Goal: Download file/media

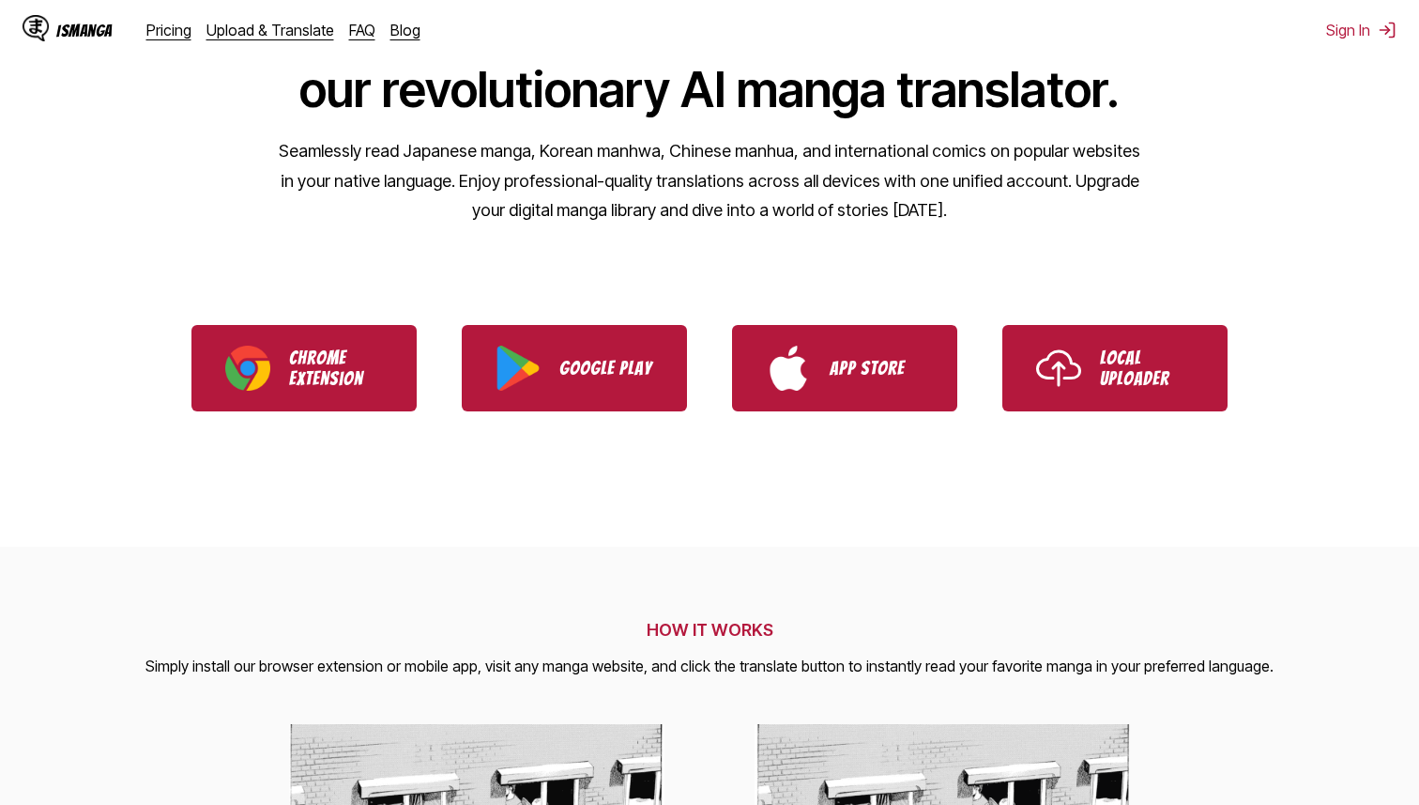
scroll to position [116, 0]
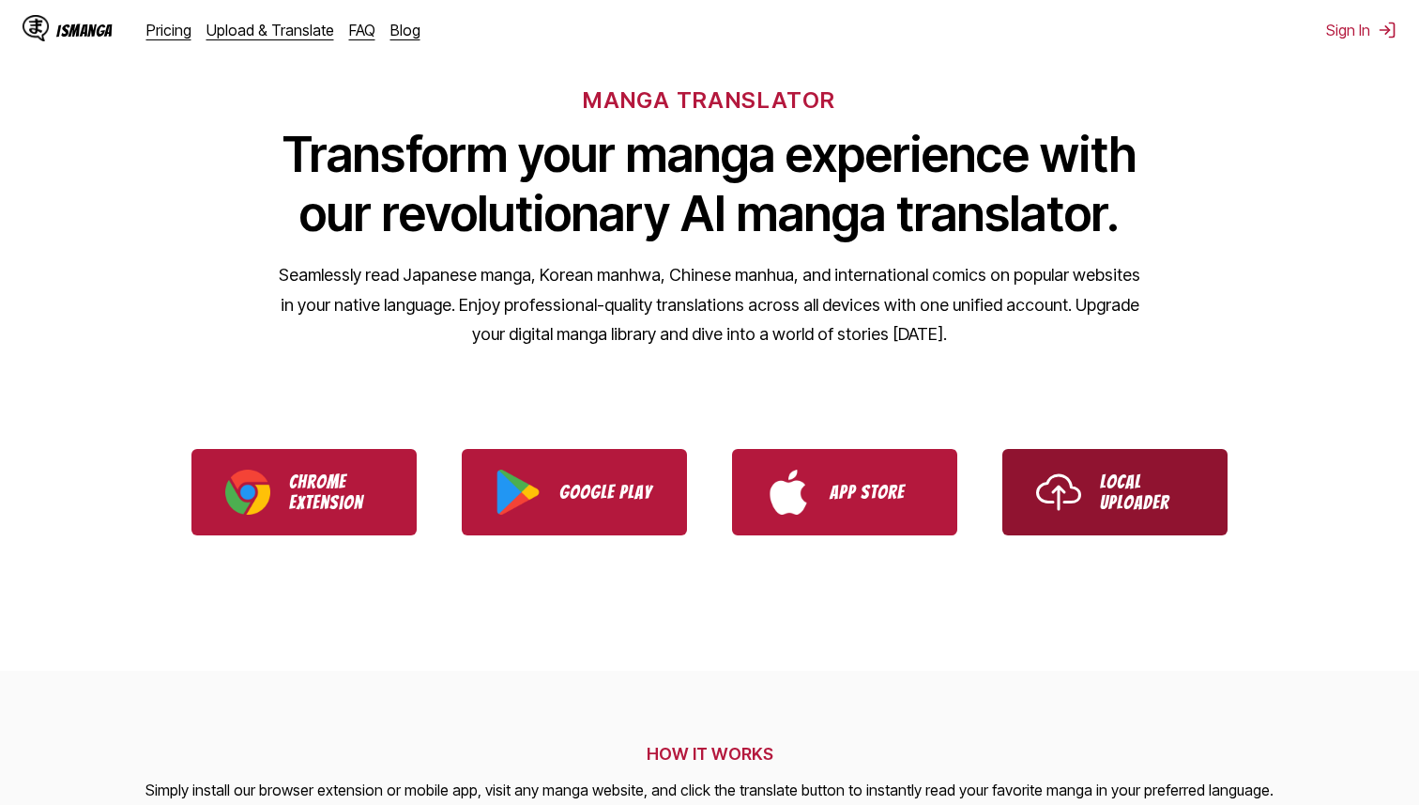
click at [1036, 515] on link "Local Uploader" at bounding box center [1115, 492] width 225 height 86
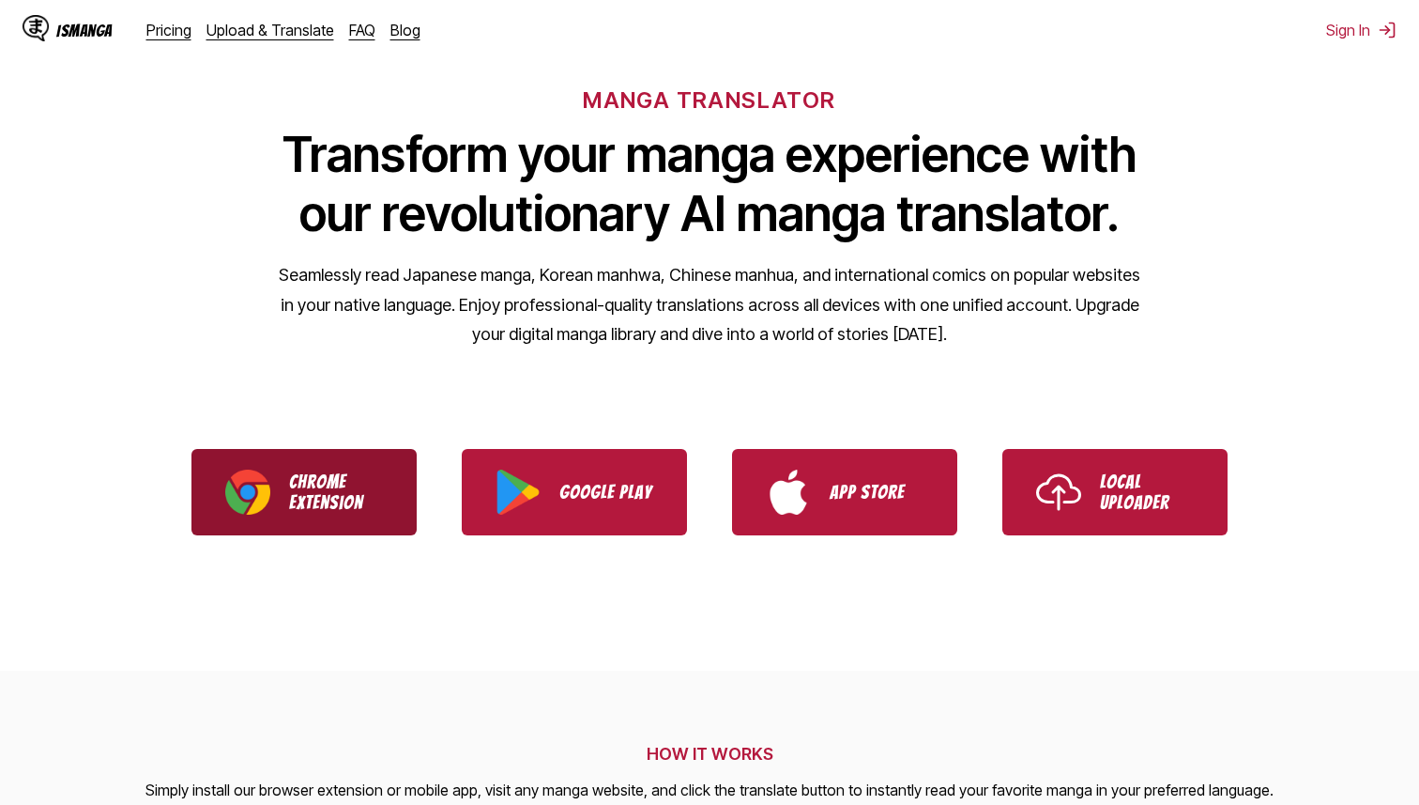
click at [359, 510] on p "Chrome Extension" at bounding box center [336, 491] width 94 height 41
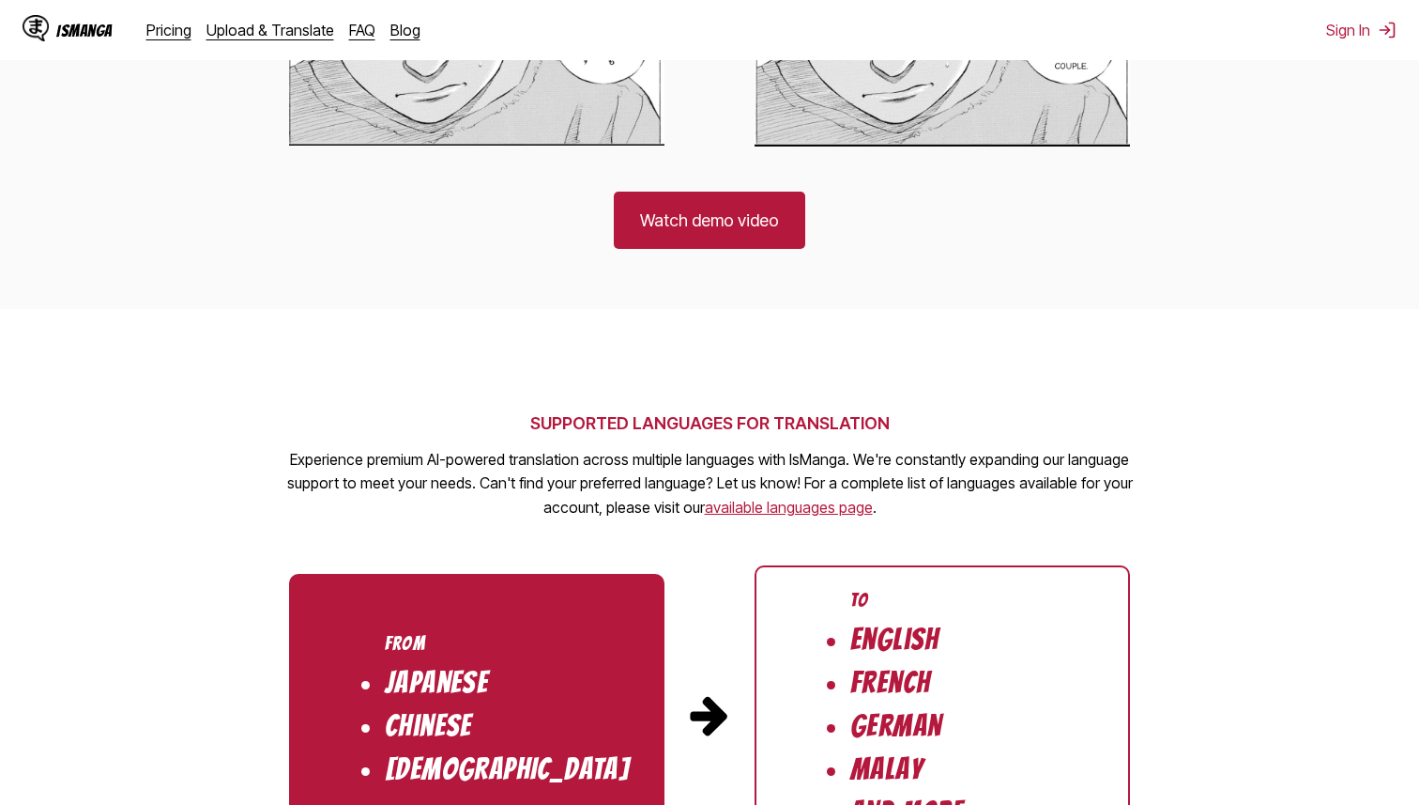
scroll to position [1464, 0]
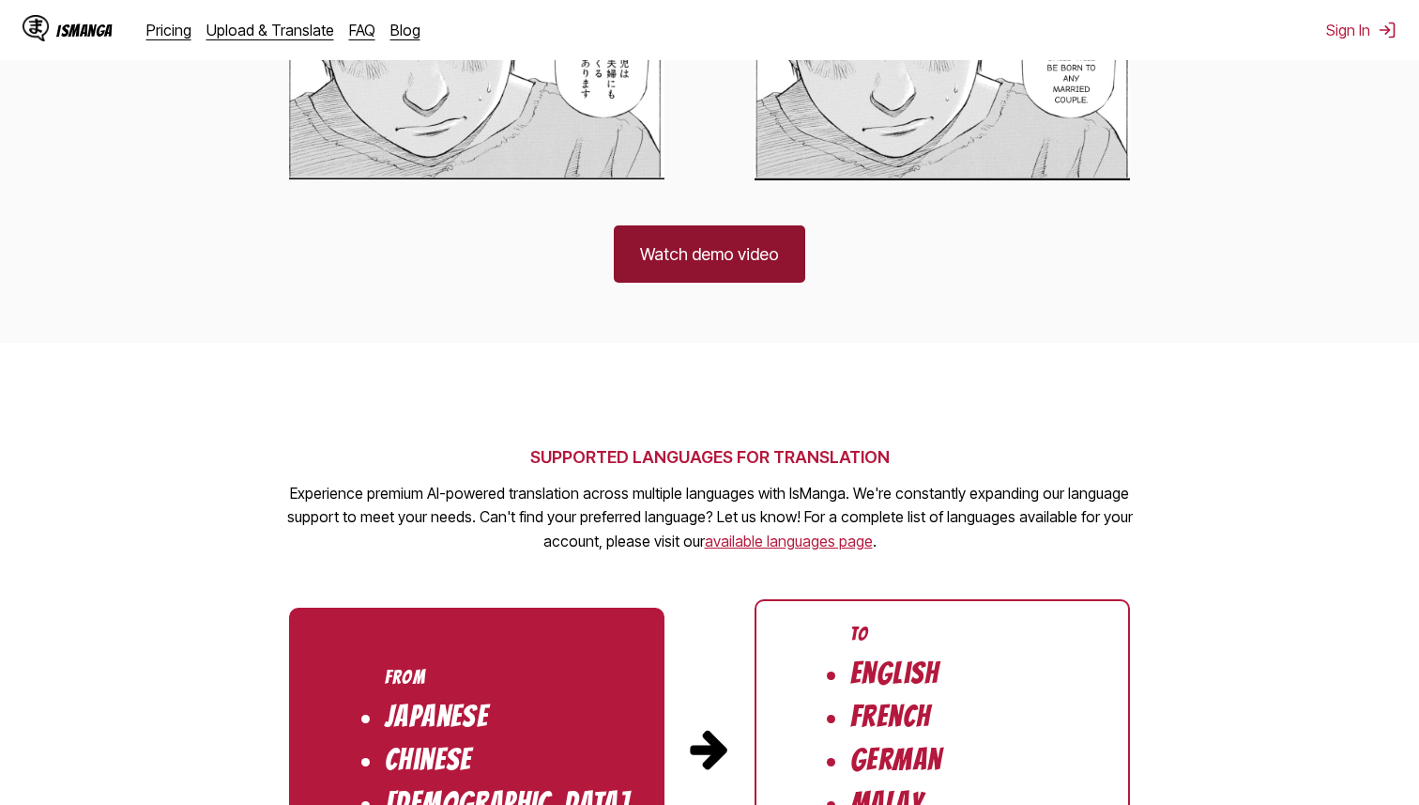
click at [697, 282] on link "Watch demo video" at bounding box center [710, 253] width 192 height 57
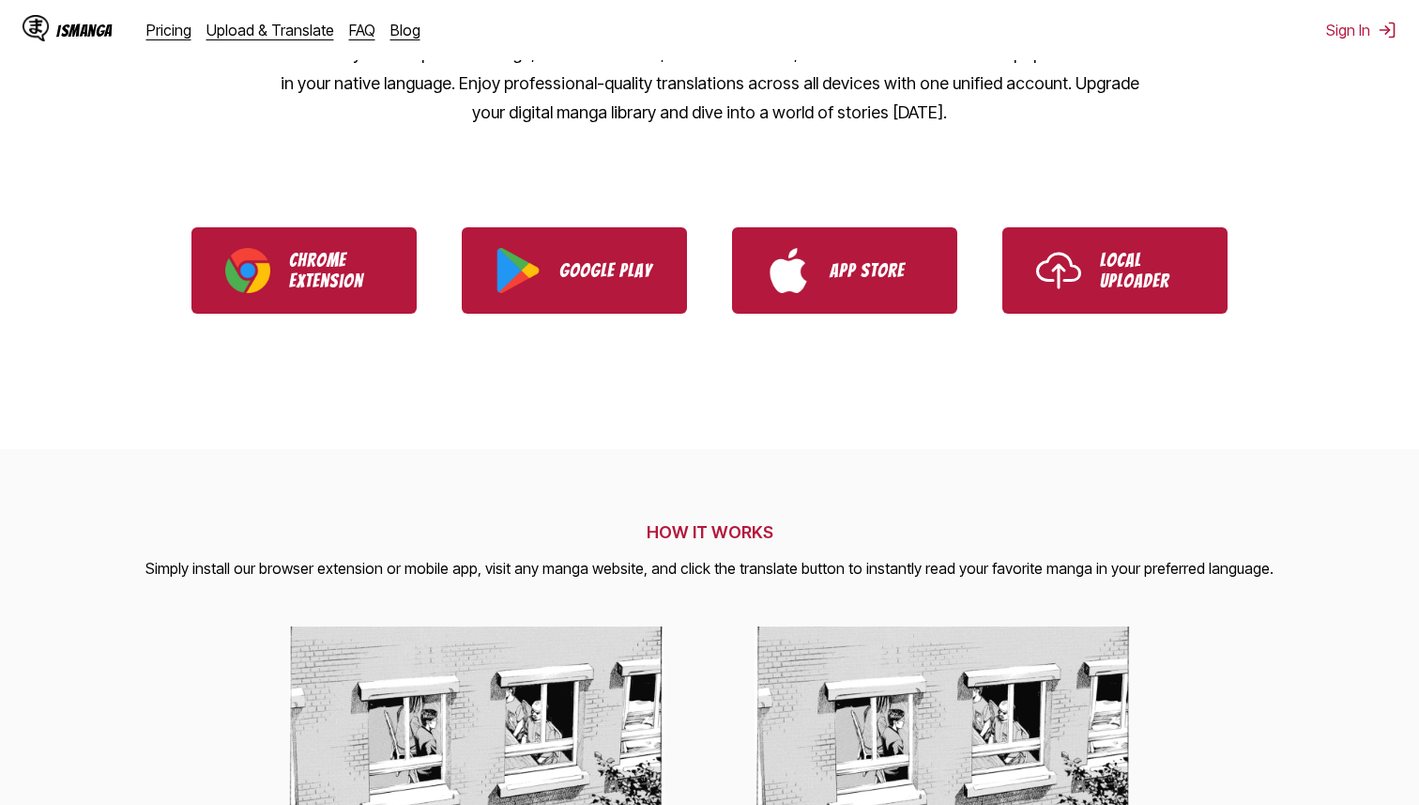
scroll to position [0, 0]
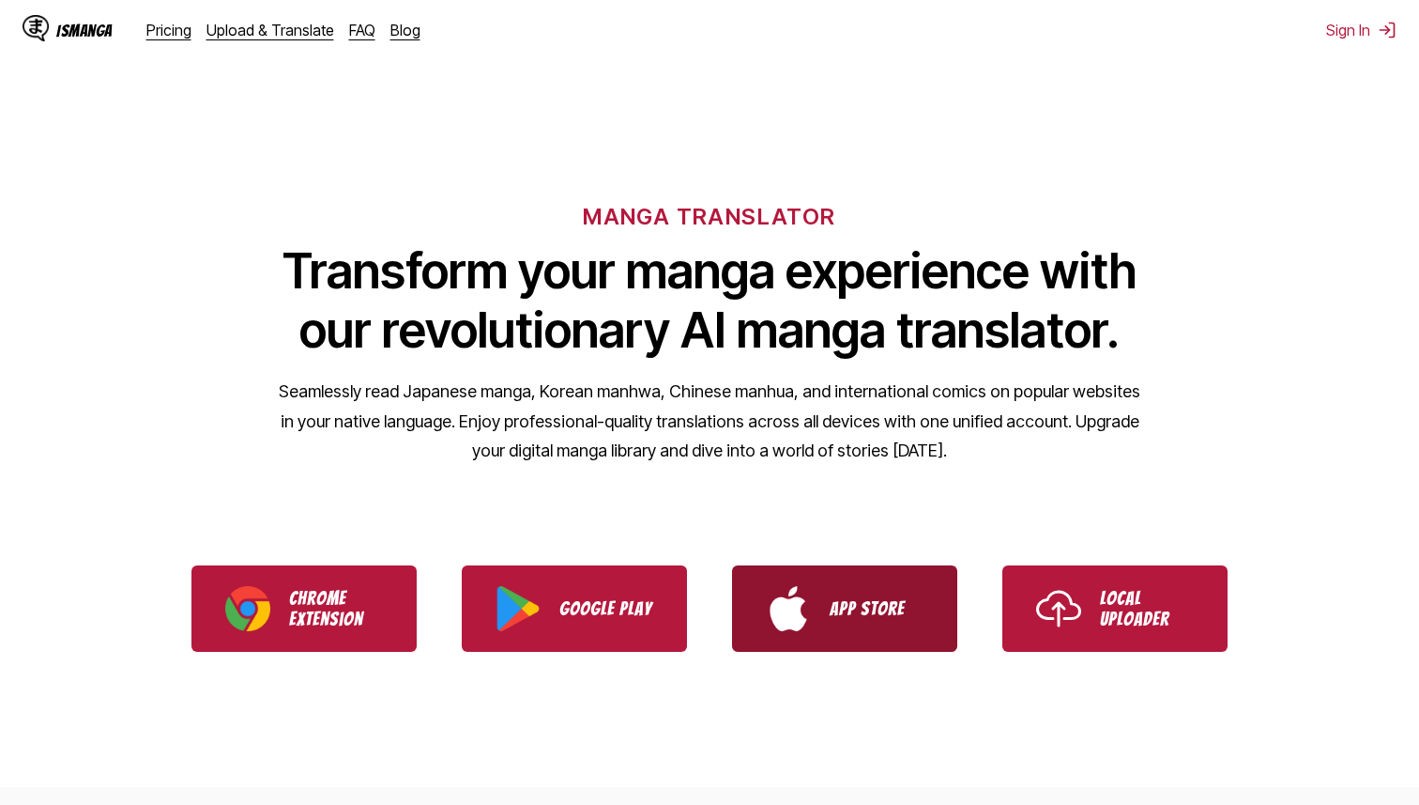
click at [777, 602] on img "Download IsManga from App Store" at bounding box center [788, 608] width 45 height 45
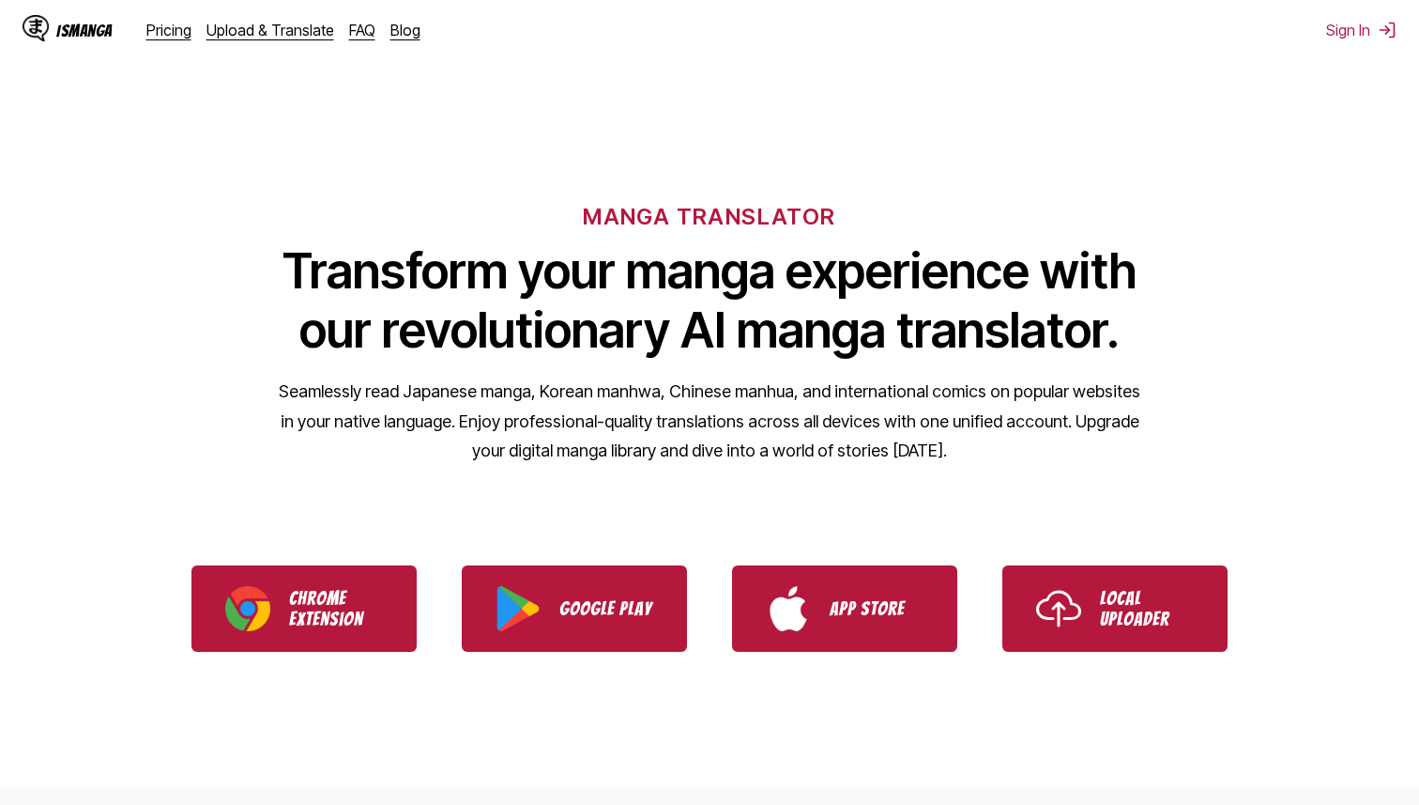
click at [835, 654] on ul "Chrome Extension Google Play App Store Local Uploader" at bounding box center [709, 608] width 1419 height 131
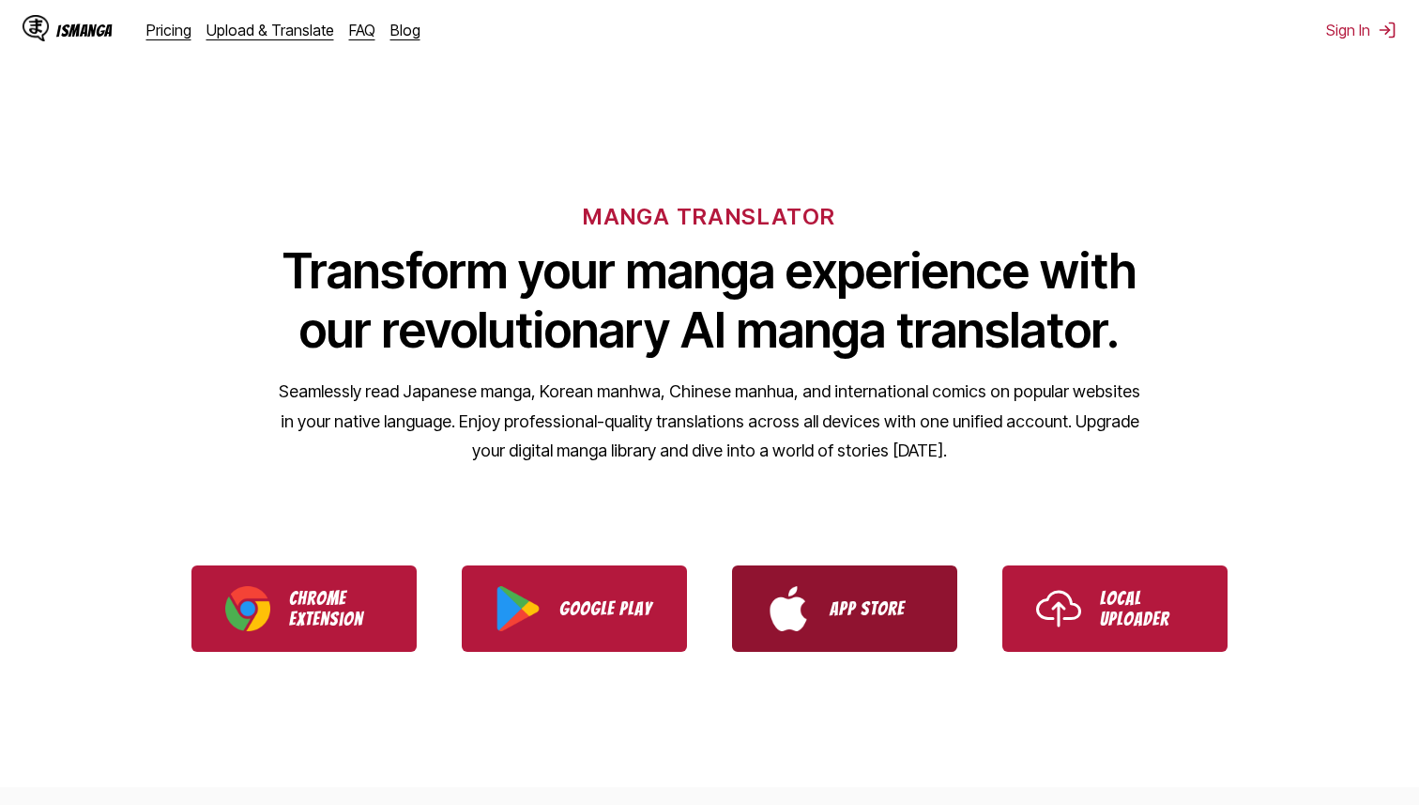
click at [835, 623] on link "App Store" at bounding box center [844, 608] width 225 height 86
